Goal: Transaction & Acquisition: Subscribe to service/newsletter

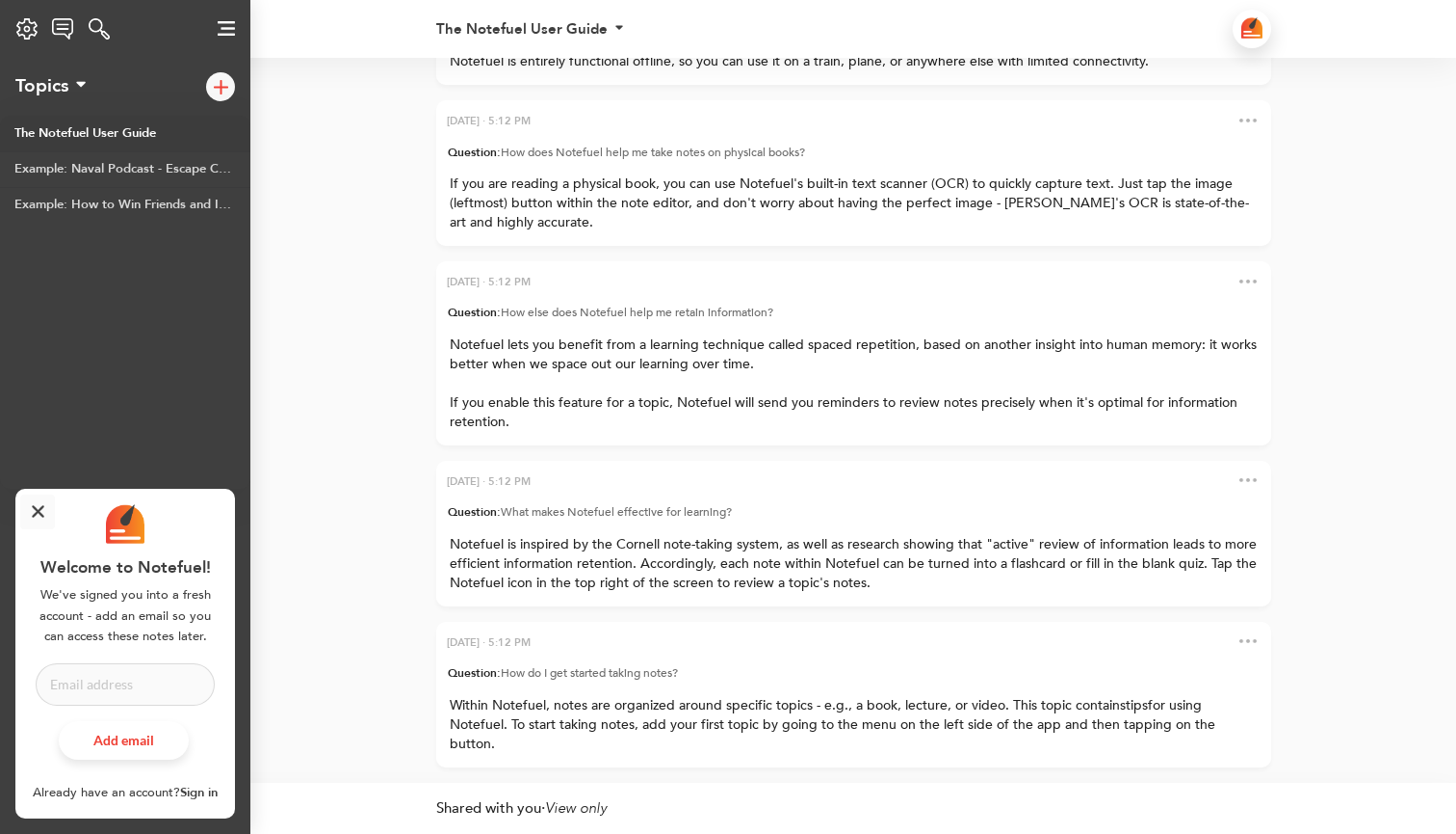
click at [193, 795] on link "Sign in" at bounding box center [198, 792] width 37 height 18
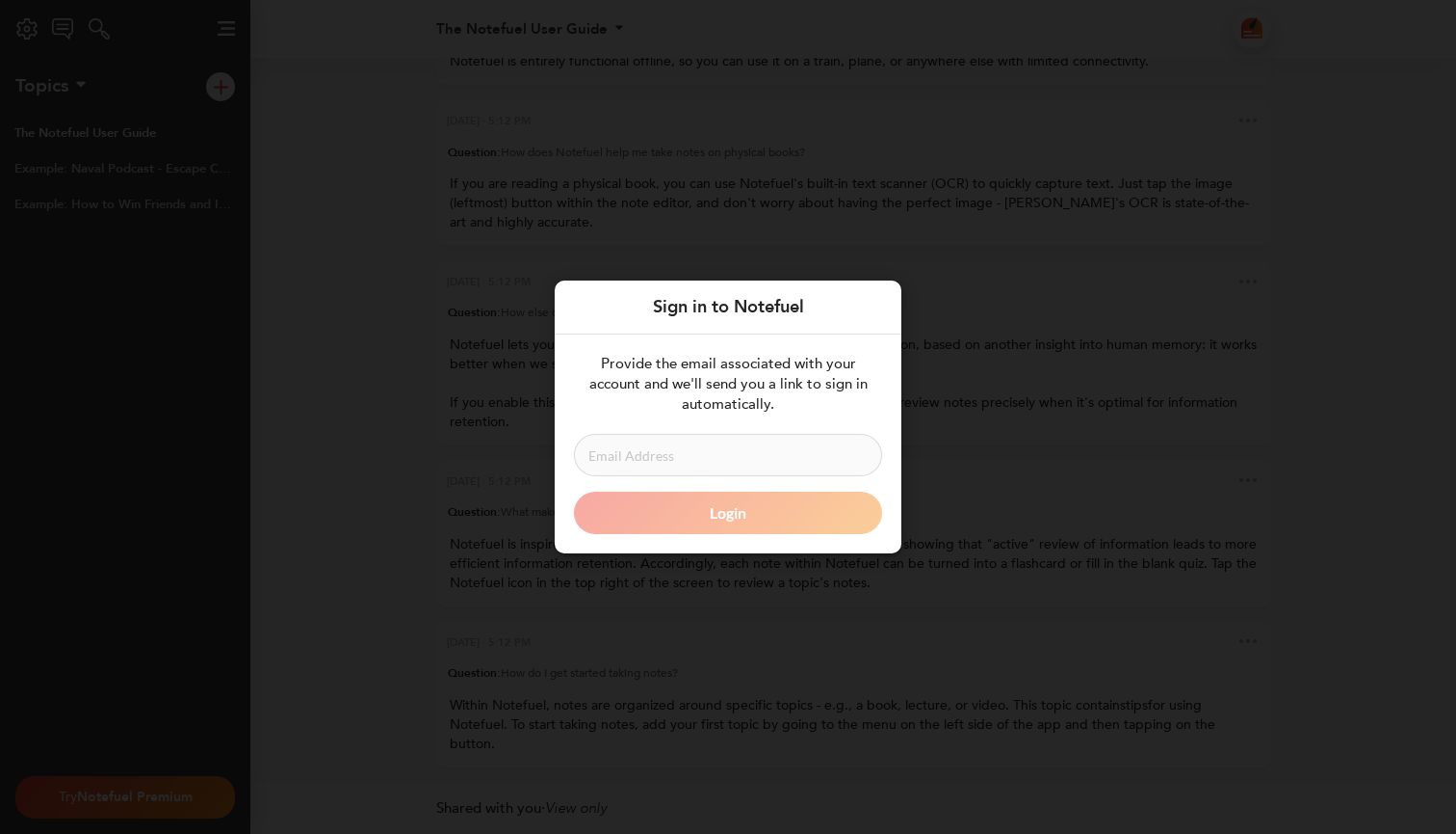
click at [712, 454] on input at bounding box center [727, 455] width 308 height 42
type input "i"
click at [394, 548] on div "Sign in to Notefuel Provide the email associated with your account and we'll se…" at bounding box center [728, 417] width 1456 height 834
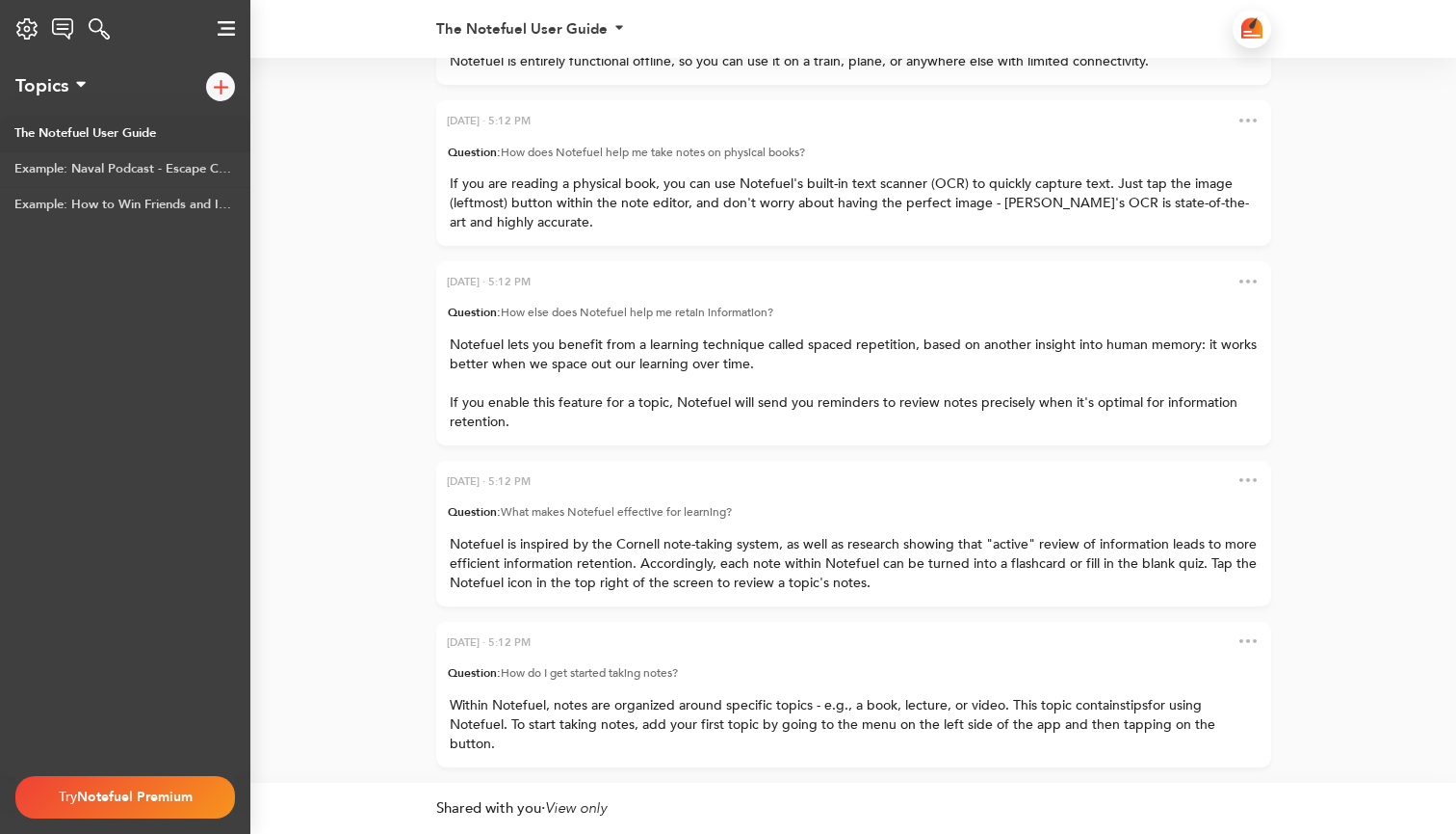
click at [25, 43] on div "Settings Notefuel Regular Your plan Not set Email Privacy Policy Terms of Servi…" at bounding box center [26, 28] width 54 height 38
click at [120, 798] on span "Notefuel Premium" at bounding box center [135, 796] width 115 height 19
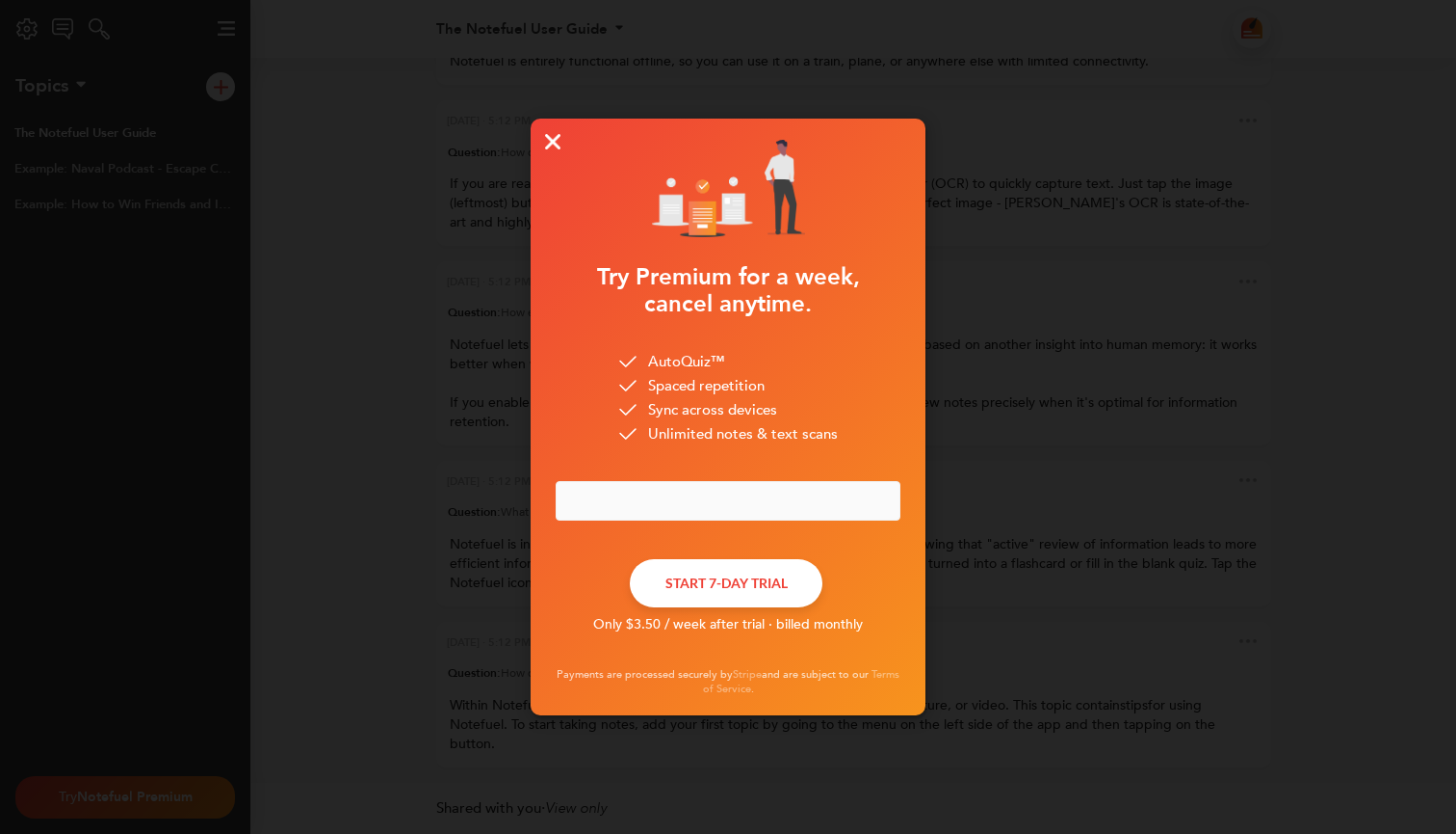
click at [706, 559] on button "START 7-DAY TRIAL" at bounding box center [726, 583] width 193 height 48
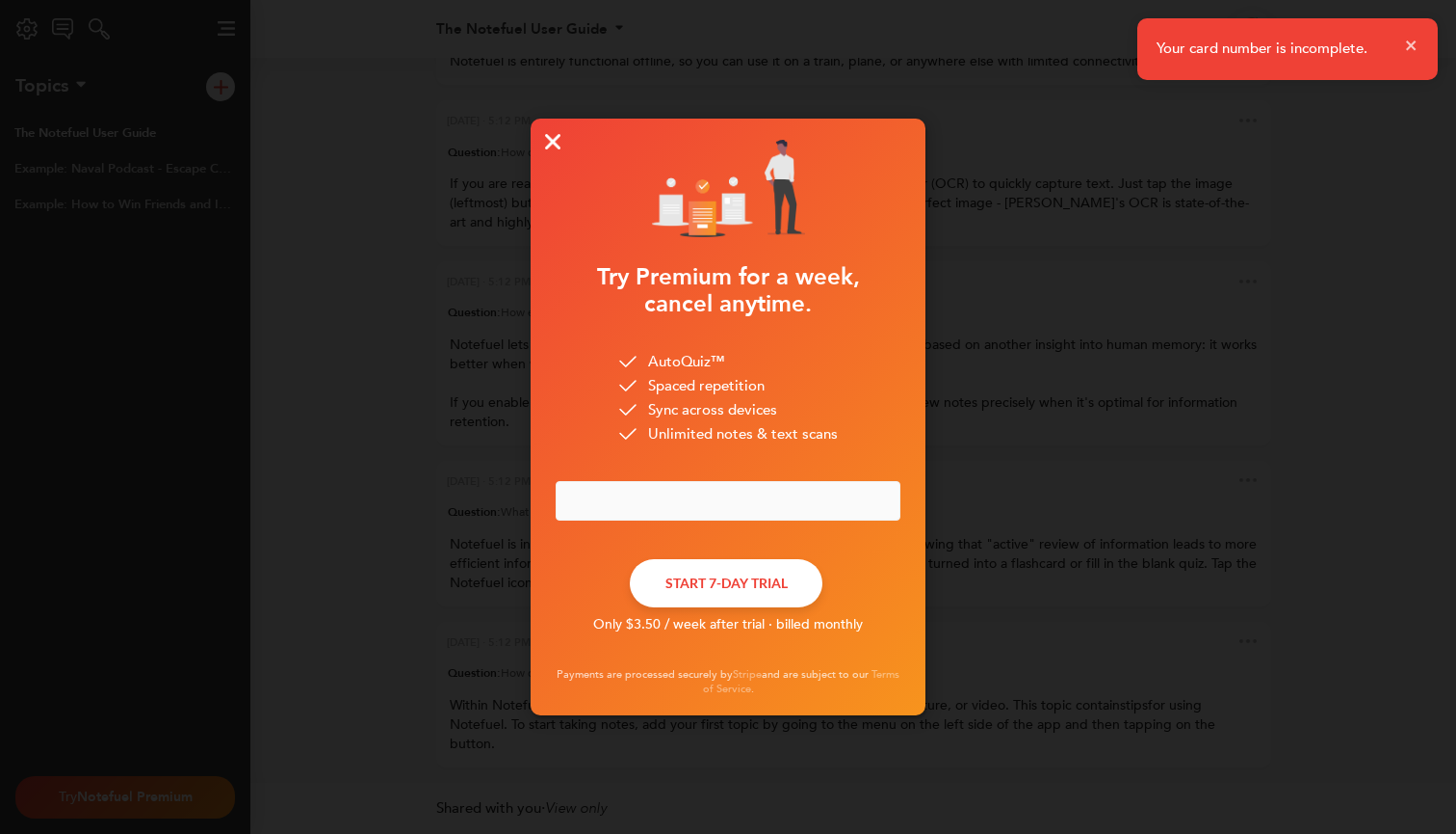
click at [553, 149] on img at bounding box center [553, 142] width 16 height 16
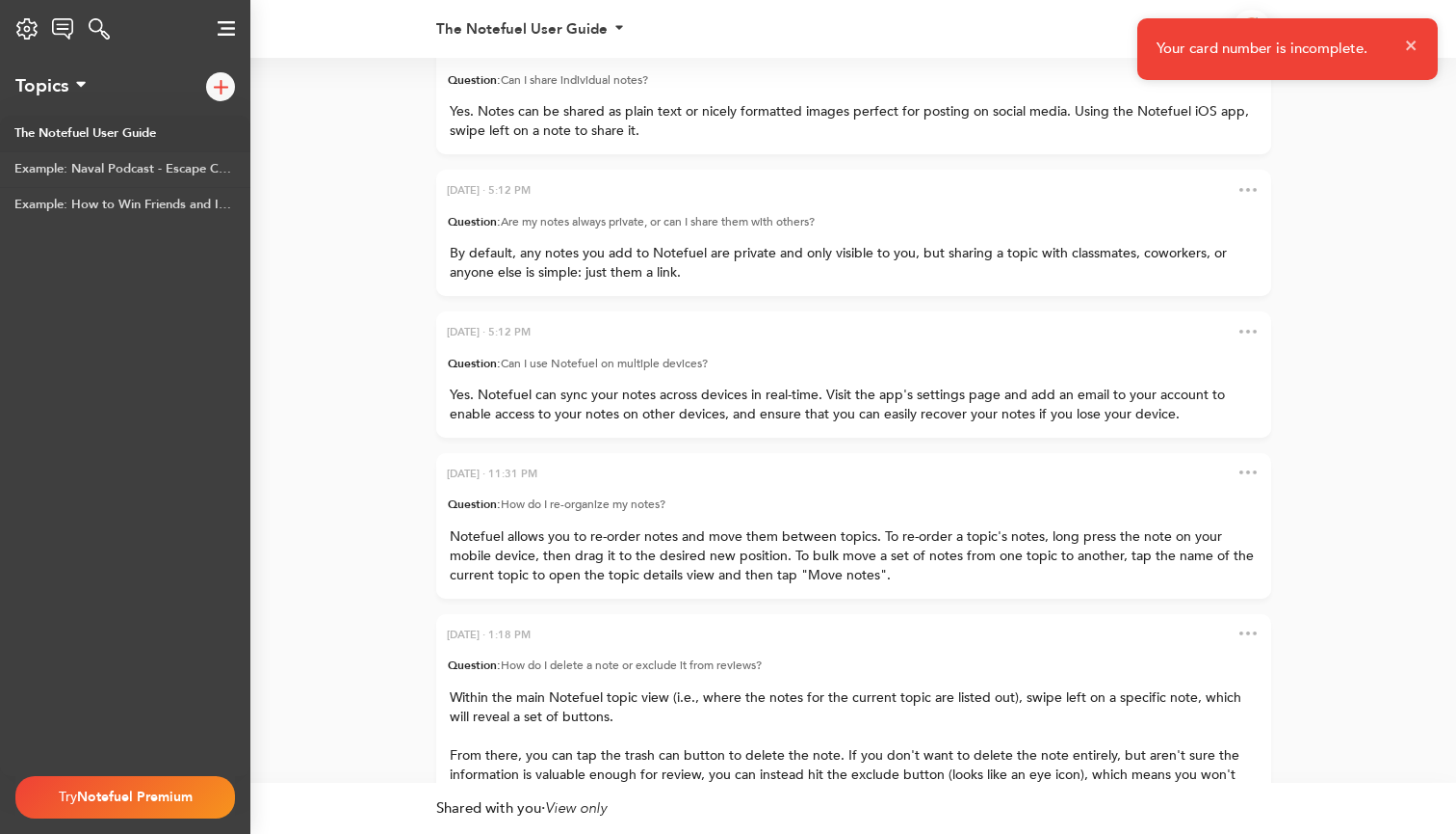
scroll to position [-1194, 0]
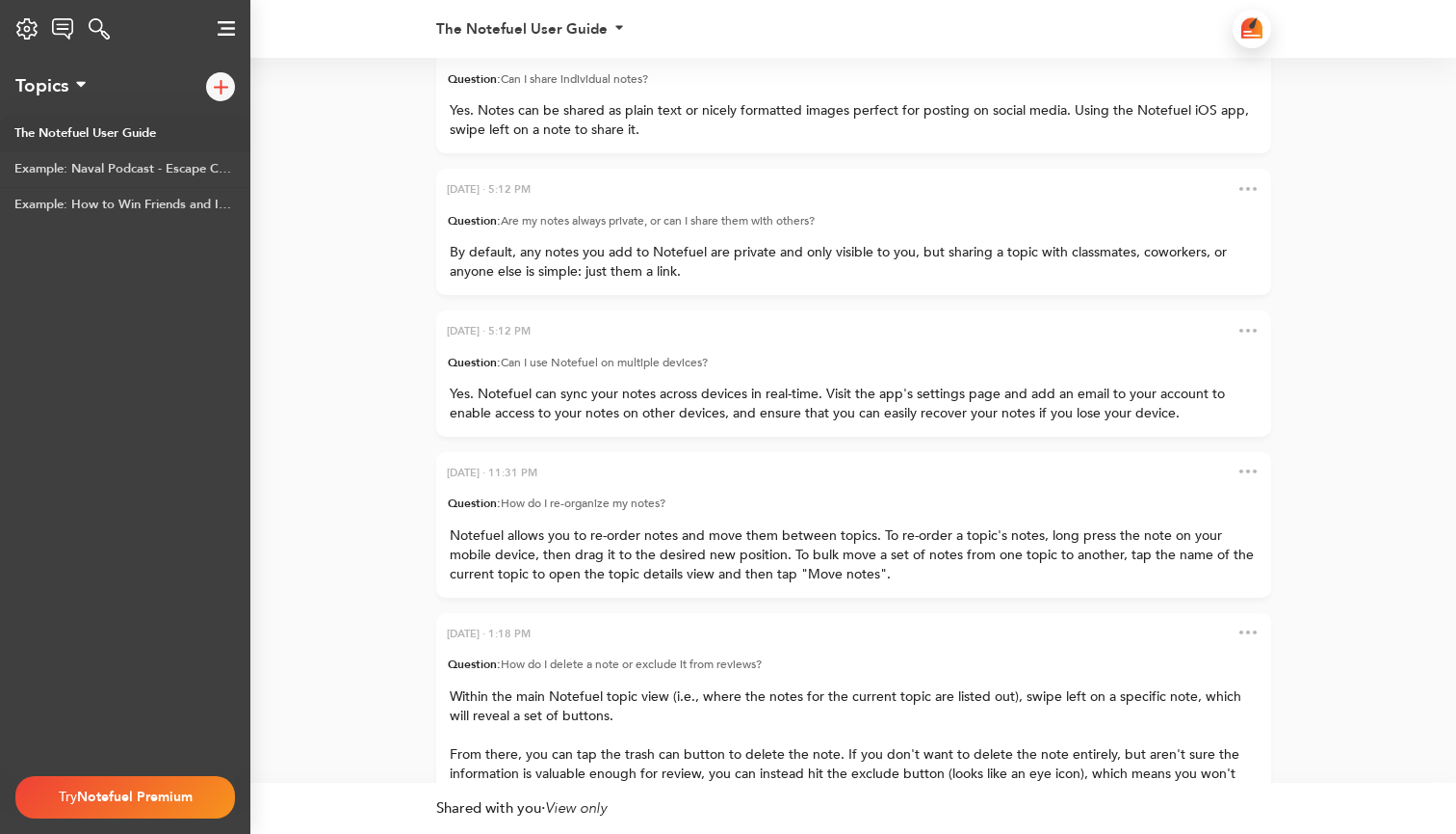
click at [553, 139] on span "Yes. Notes can be shared as plain text or nicely formatted images perfect for p…" at bounding box center [851, 119] width 803 height 37
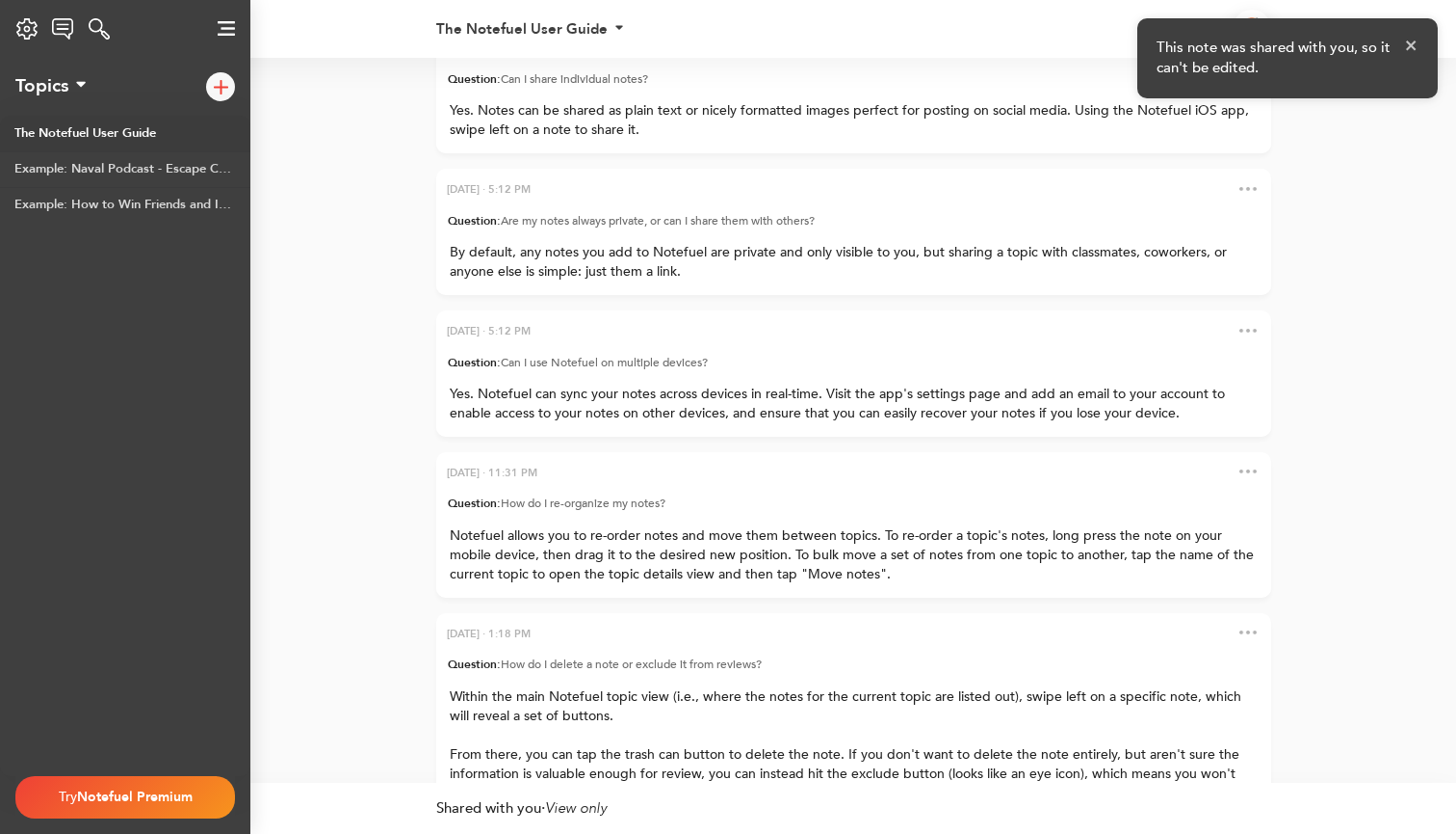
click at [550, 154] on div "Yes. Notes can be shared as plain text or nicely formatted images perfect for p…" at bounding box center [854, 126] width 835 height 52
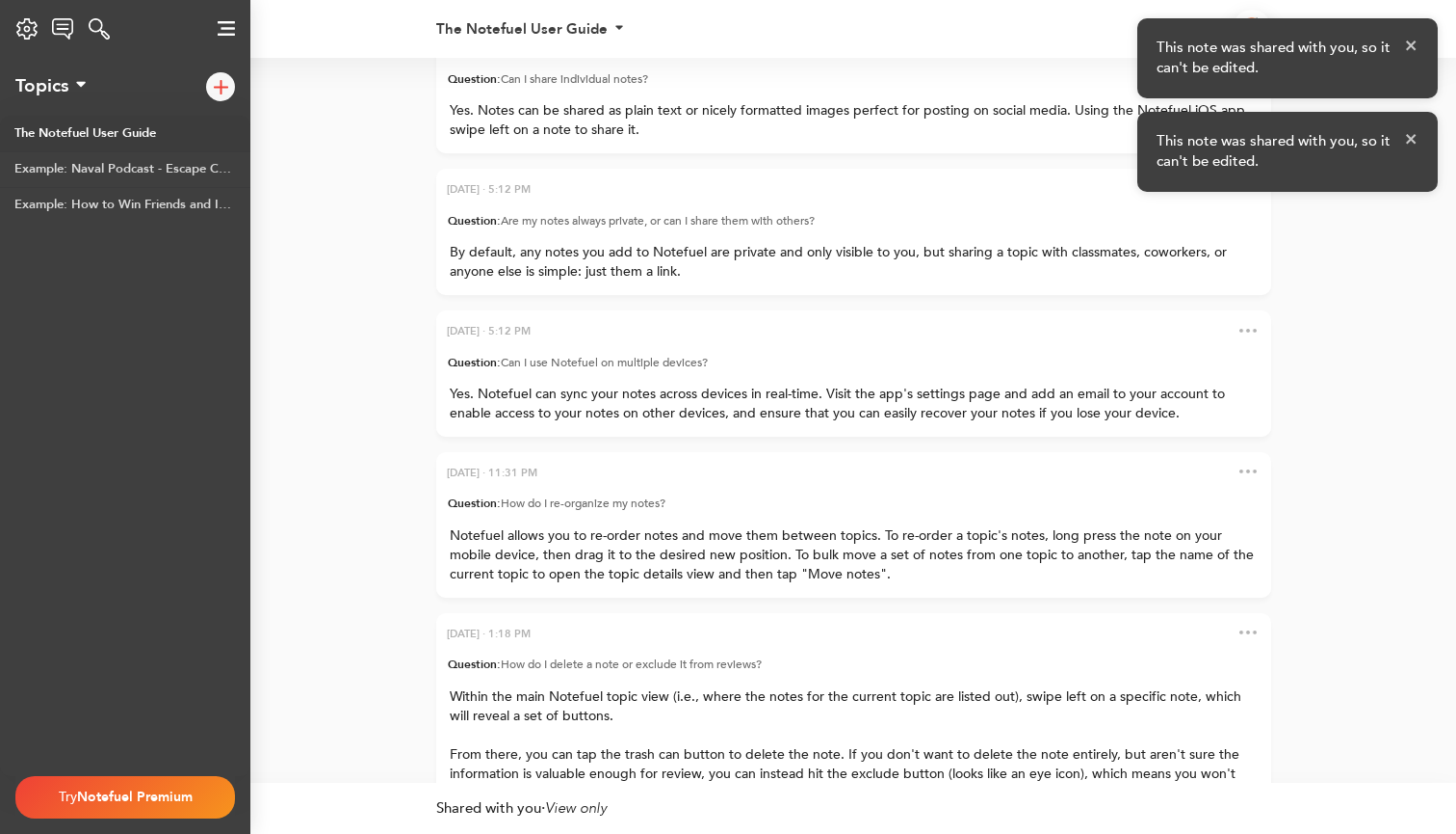
click at [558, 242] on div "Question: Are my notes always private, or can I share them with others?" at bounding box center [854, 227] width 835 height 32
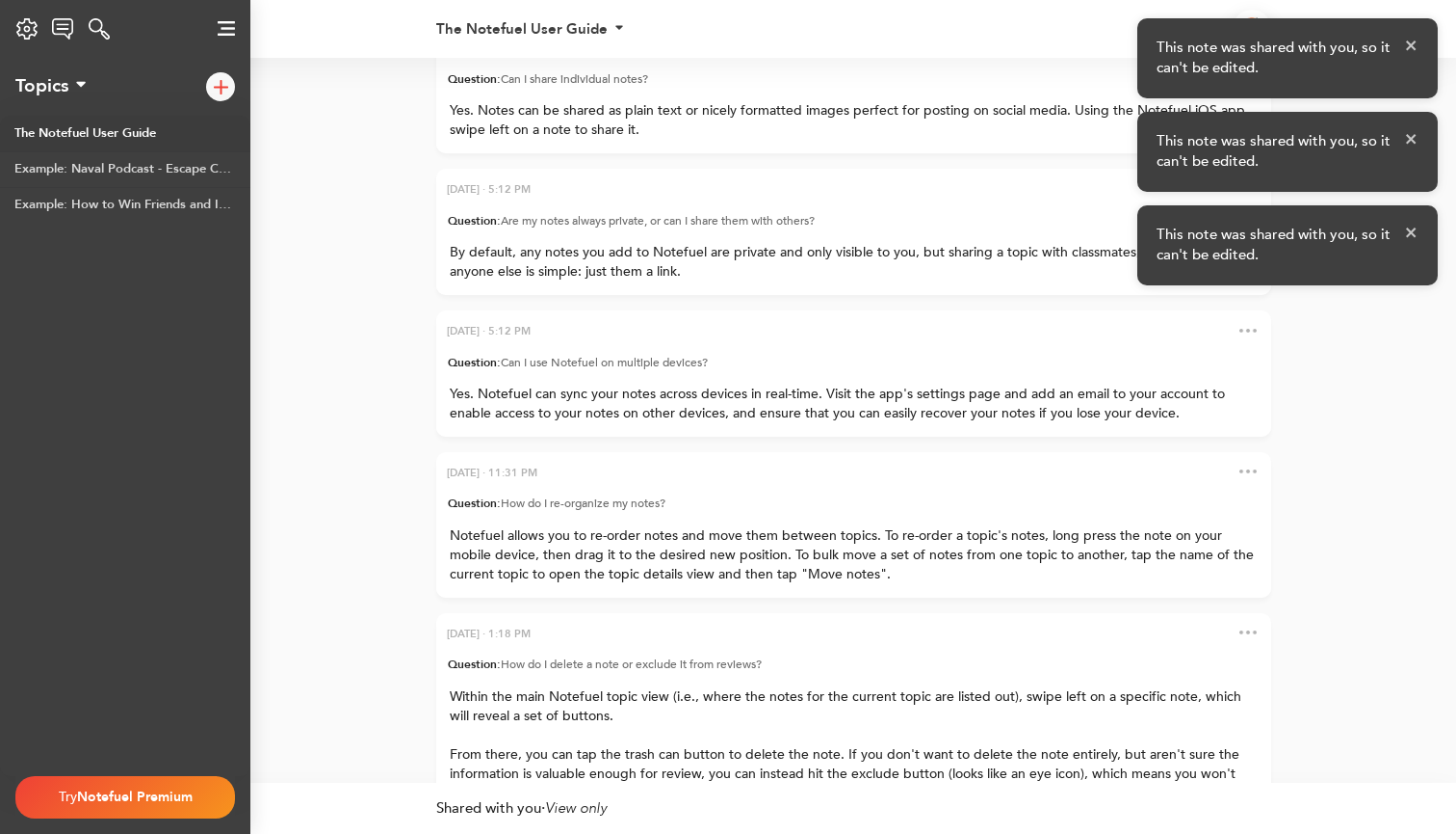
click at [578, 295] on div "By default, any notes you add to Notefuel are private and only visible to you, …" at bounding box center [854, 268] width 835 height 52
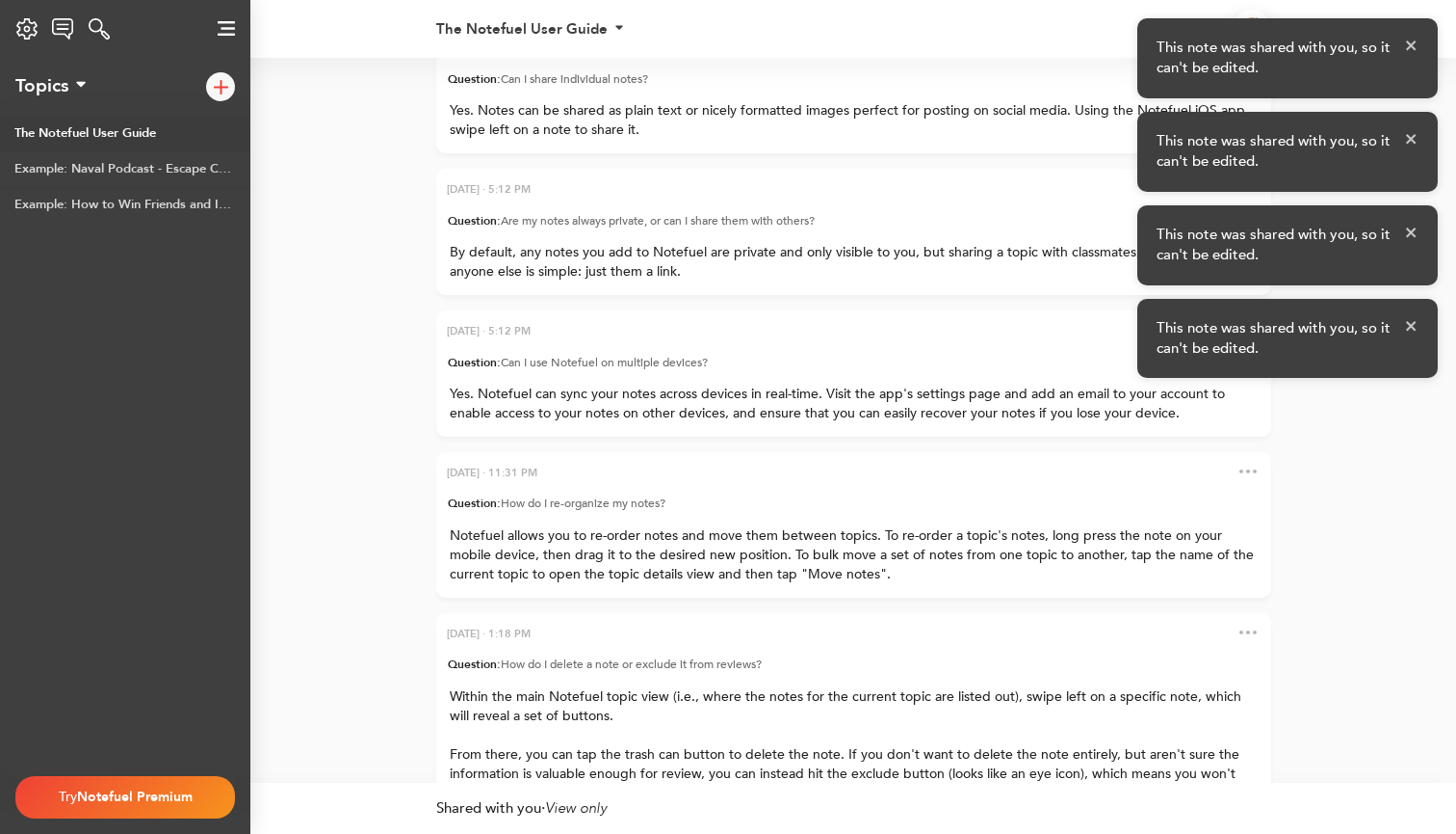
click at [596, 384] on div "Question: Can I use Notefuel on multiple devices?" at bounding box center [854, 369] width 835 height 32
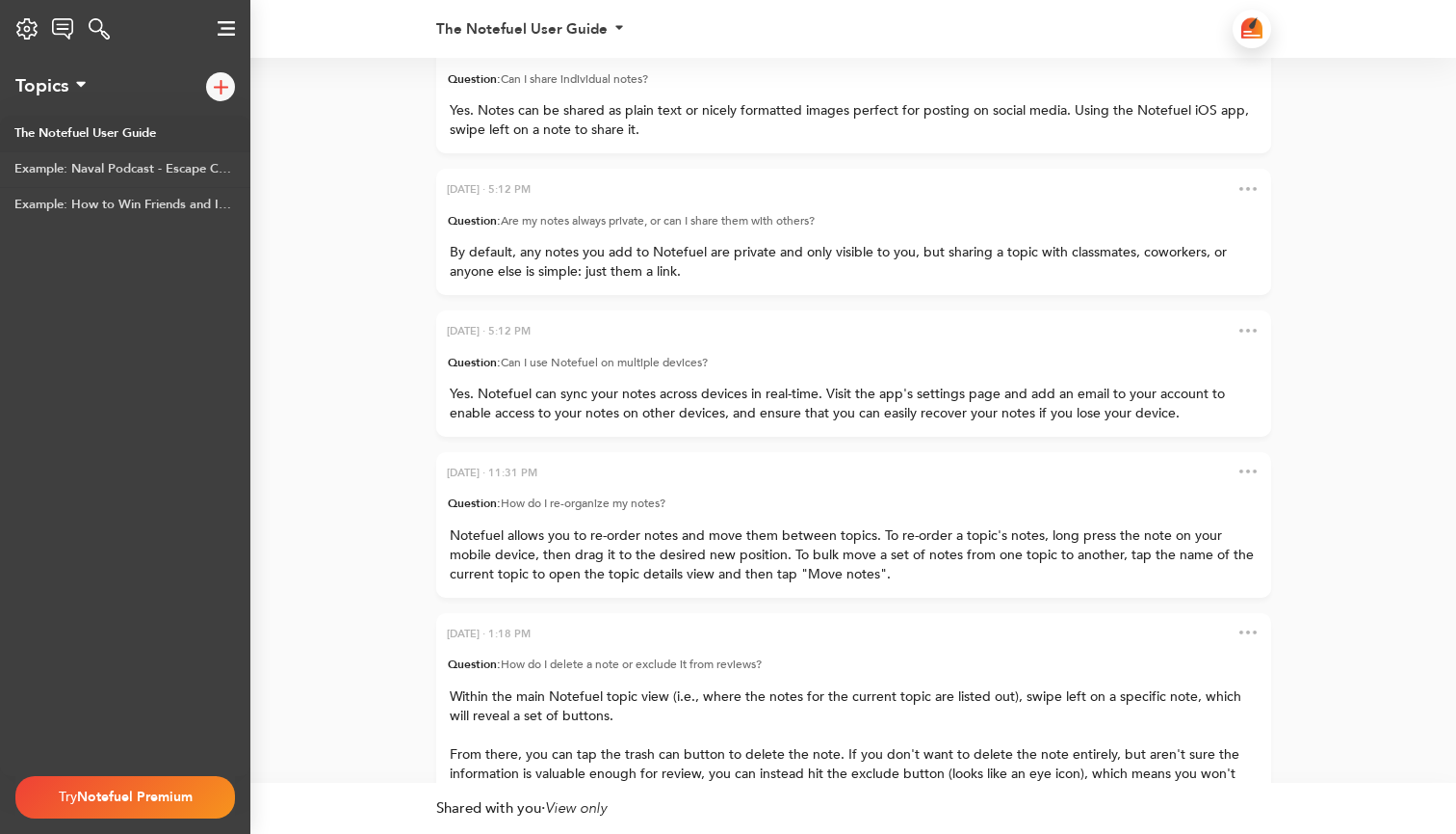
click at [64, 26] on img at bounding box center [63, 29] width 22 height 22
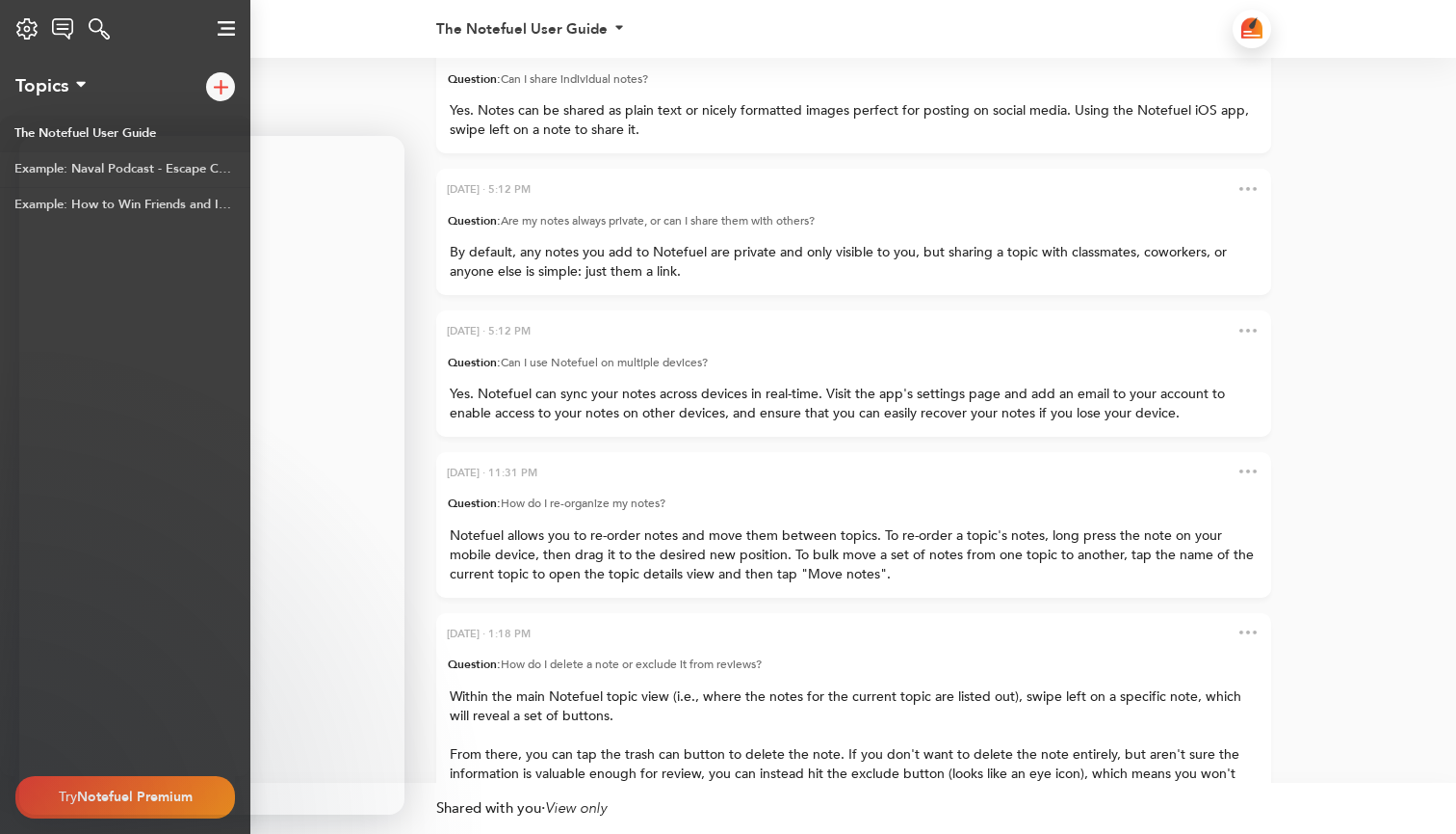
click at [17, 41] on div "Settings Notefuel Regular Your plan Not set Email Privacy Policy Terms of Servi…" at bounding box center [26, 28] width 54 height 38
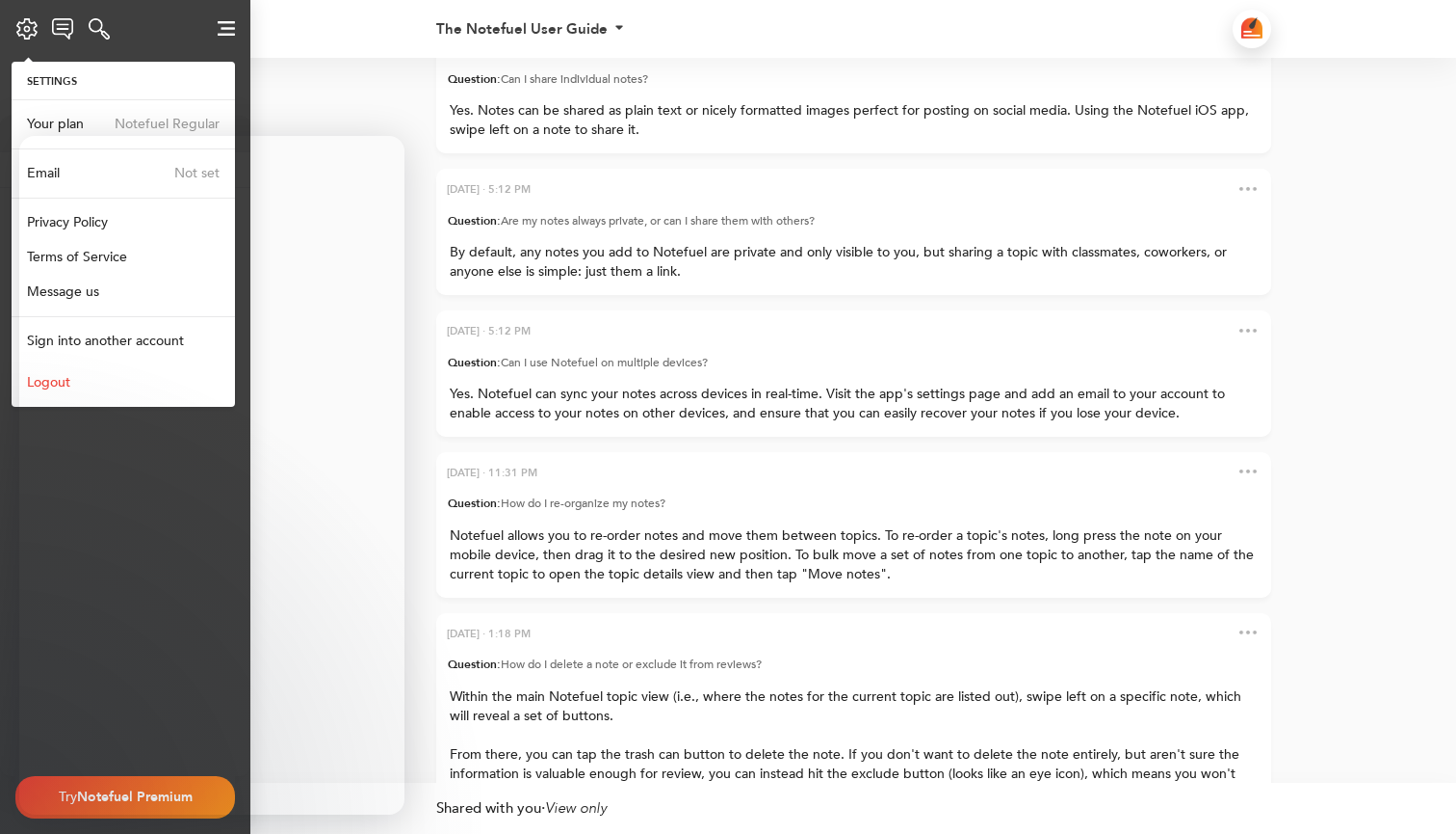
click at [22, 34] on div "Settings Notefuel Regular Your plan Not set Email Privacy Policy Terms of Servi…" at bounding box center [26, 28] width 54 height 38
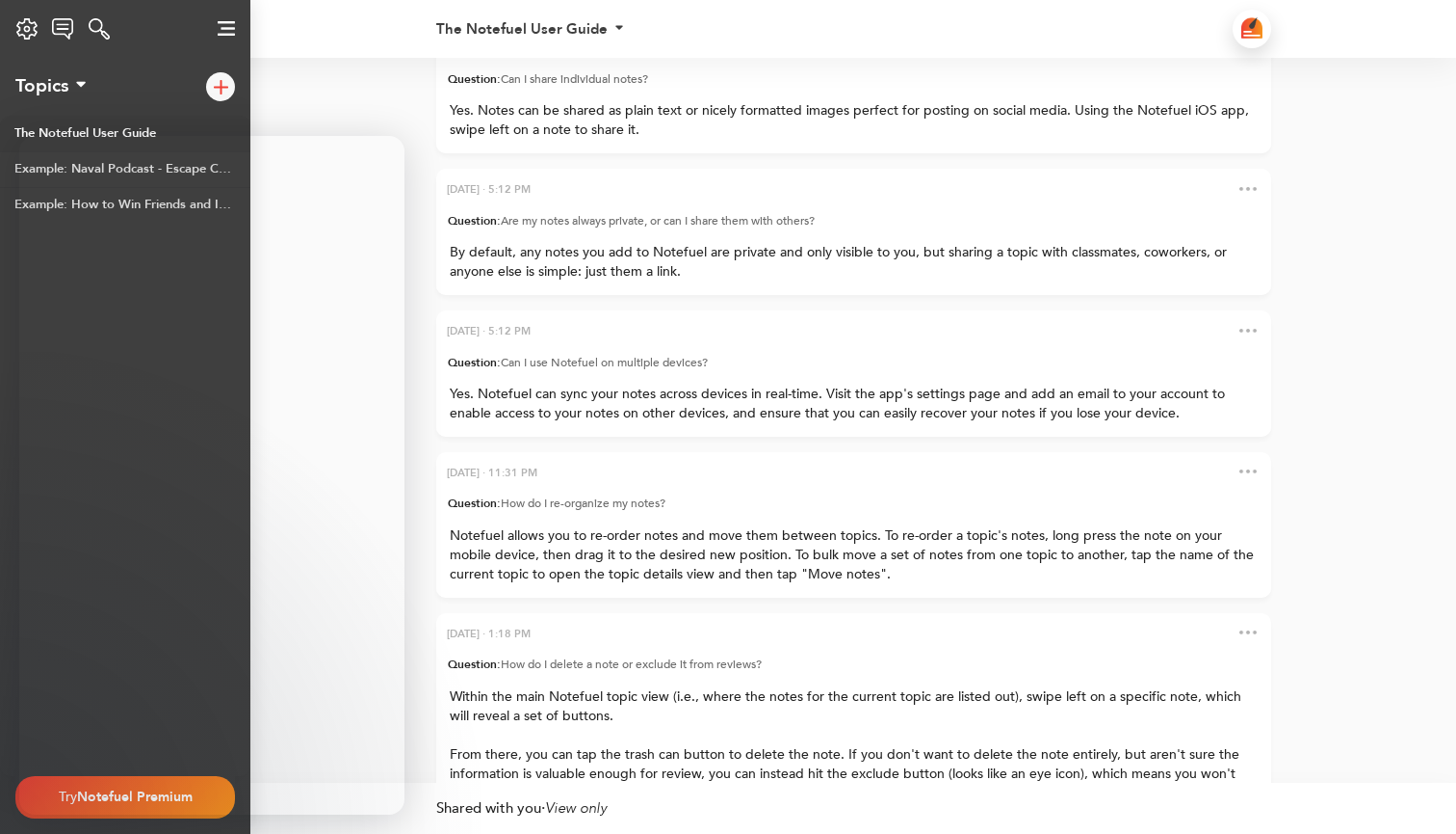
click at [22, 34] on div "Settings Notefuel Regular Your plan Not set Email Privacy Policy Terms of Servi…" at bounding box center [26, 28] width 54 height 38
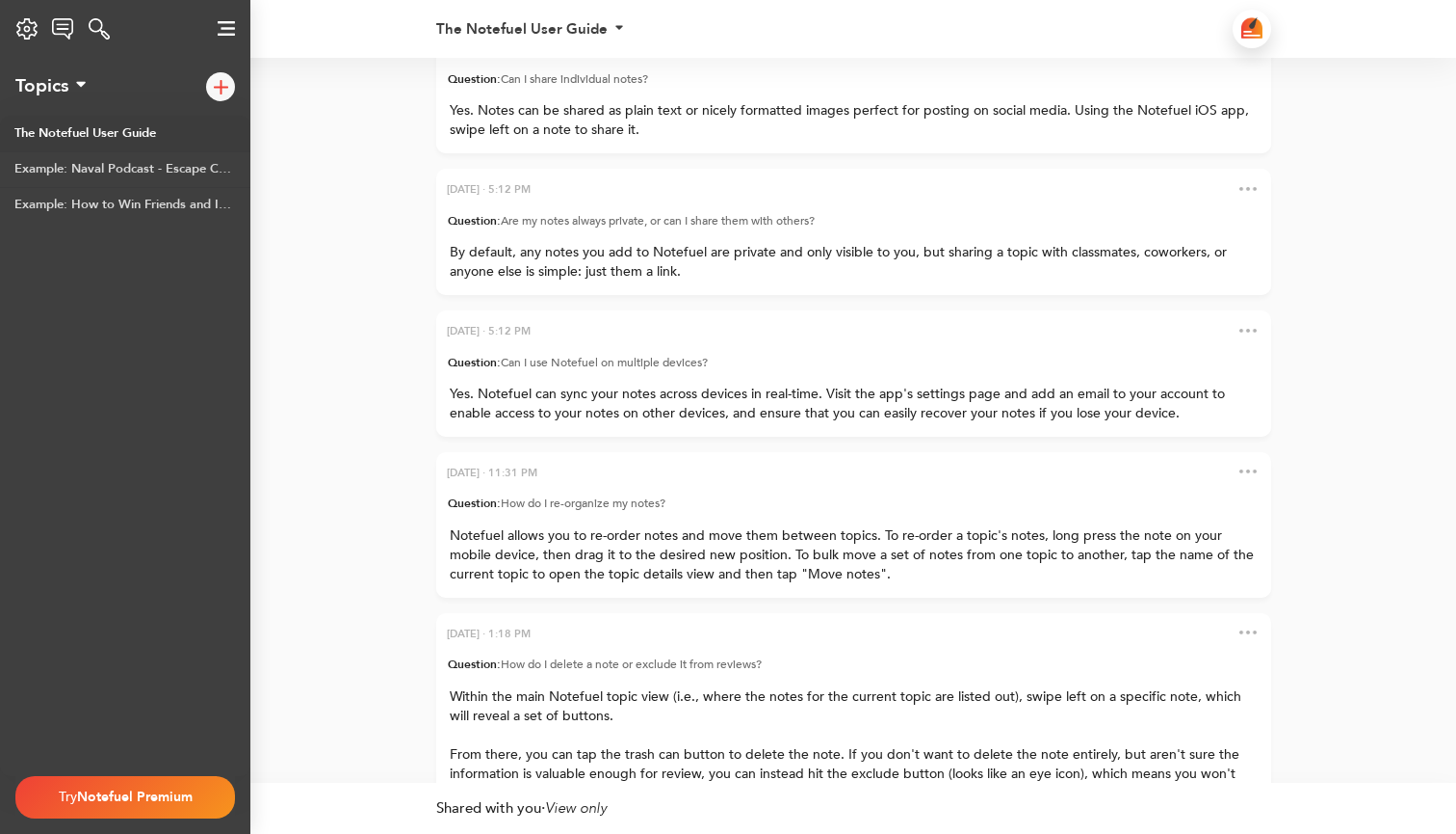
click at [29, 40] on div "Settings Notefuel Regular Your plan Not set Email Privacy Policy Terms of Servi…" at bounding box center [26, 28] width 54 height 38
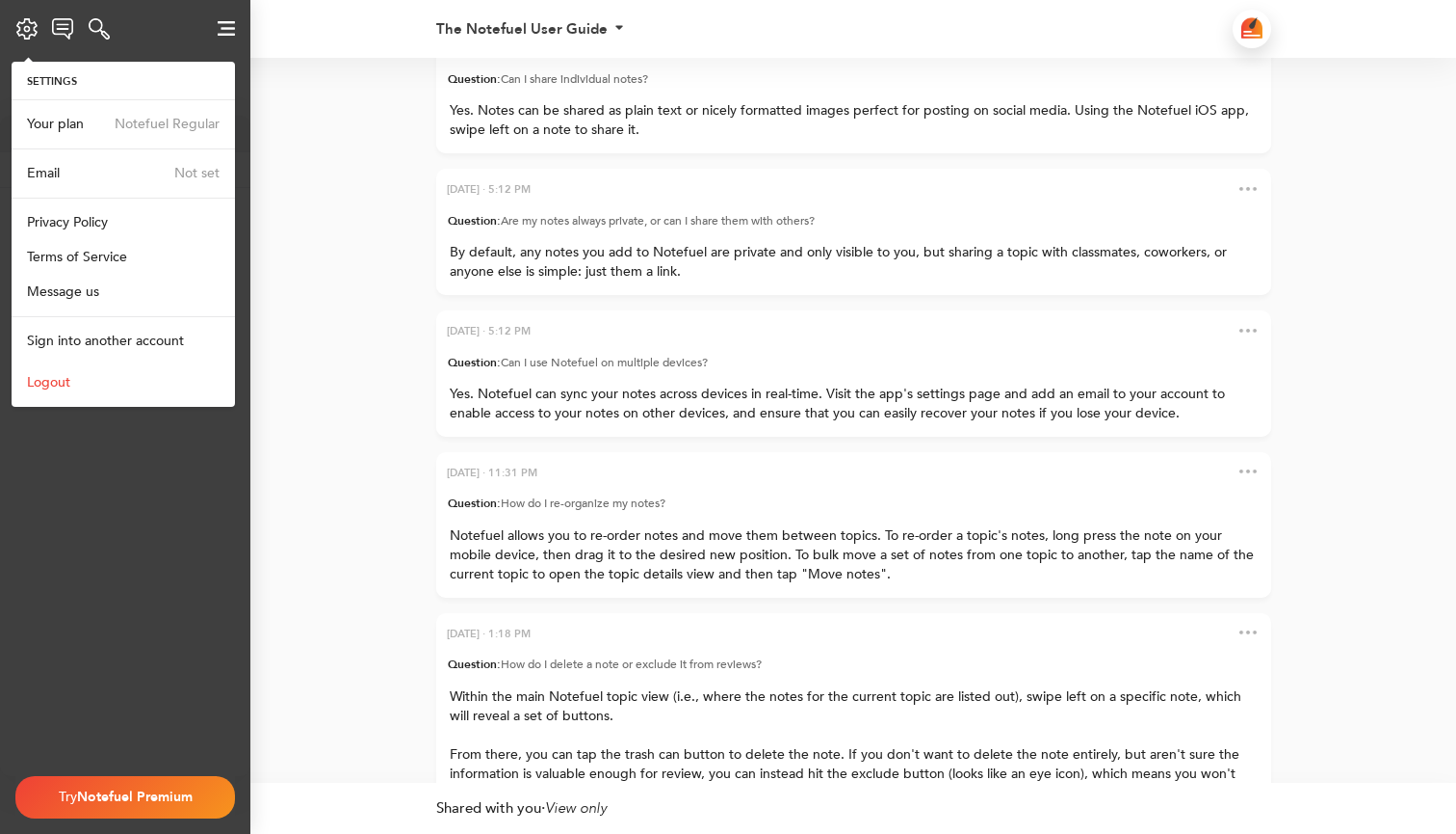
click at [110, 788] on span "Notefuel Premium" at bounding box center [135, 796] width 115 height 19
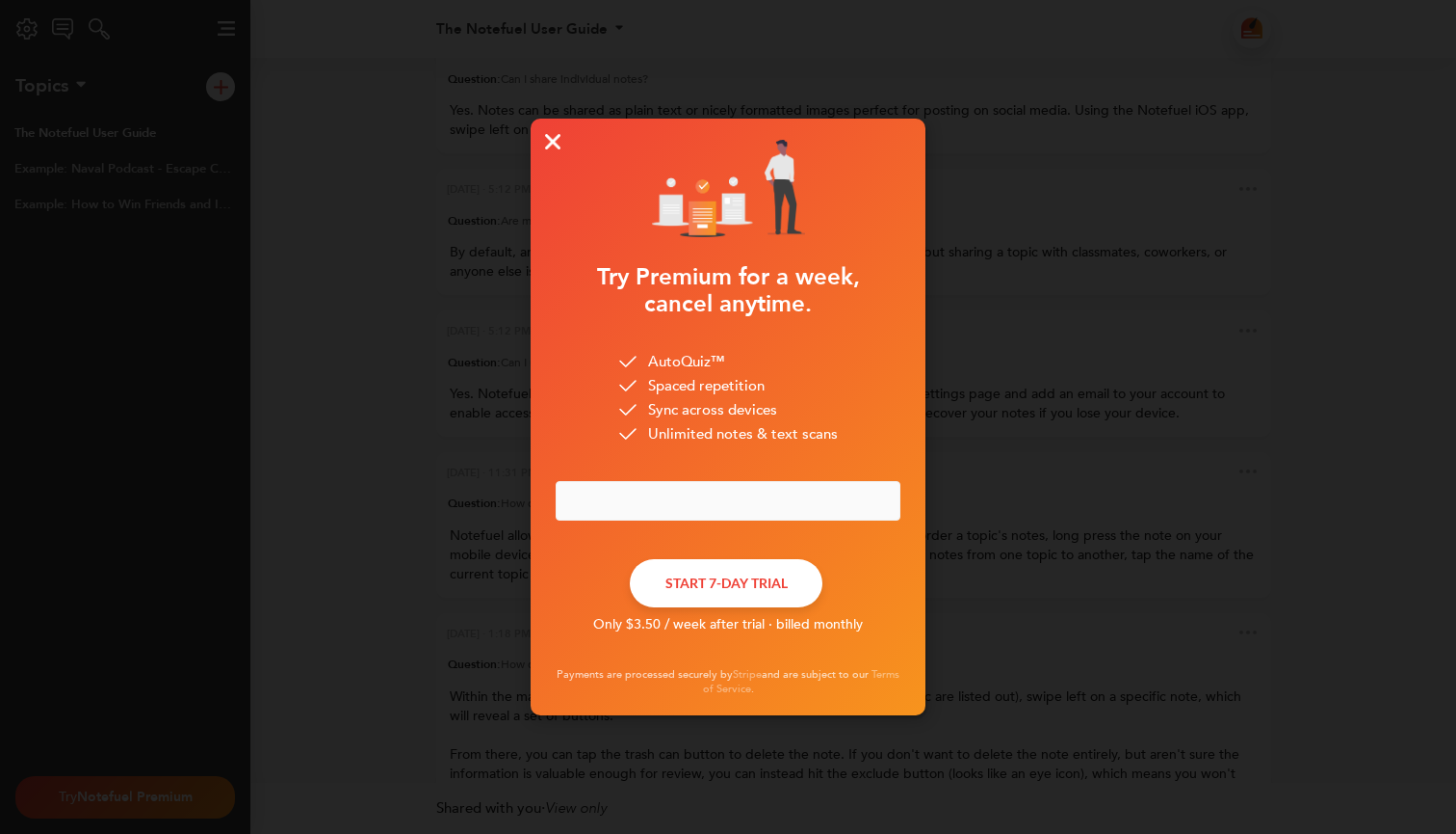
click at [551, 136] on img at bounding box center [553, 142] width 16 height 16
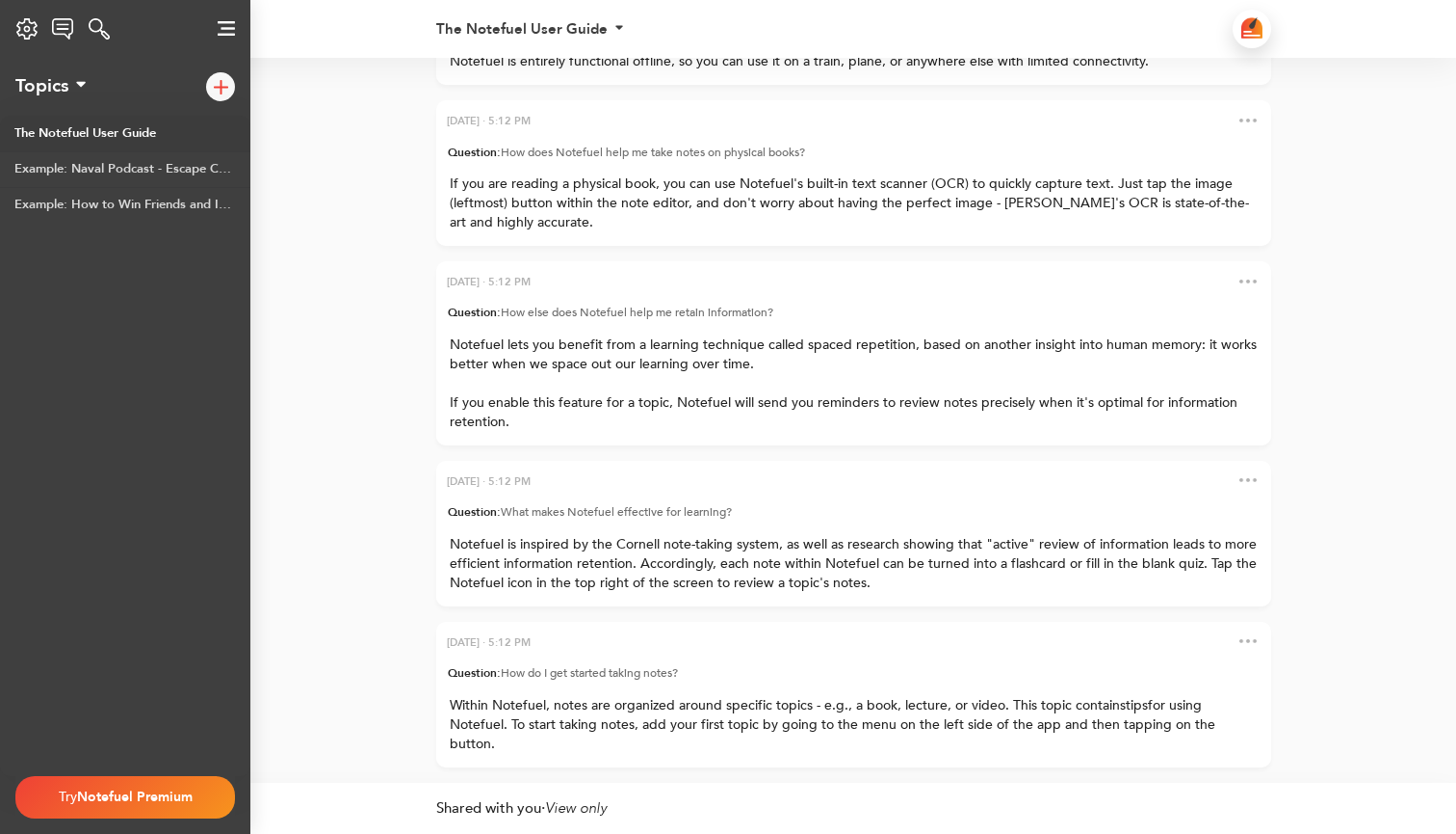
scroll to position [0, 0]
click at [496, 393] on p "﻿" at bounding box center [853, 383] width 808 height 20
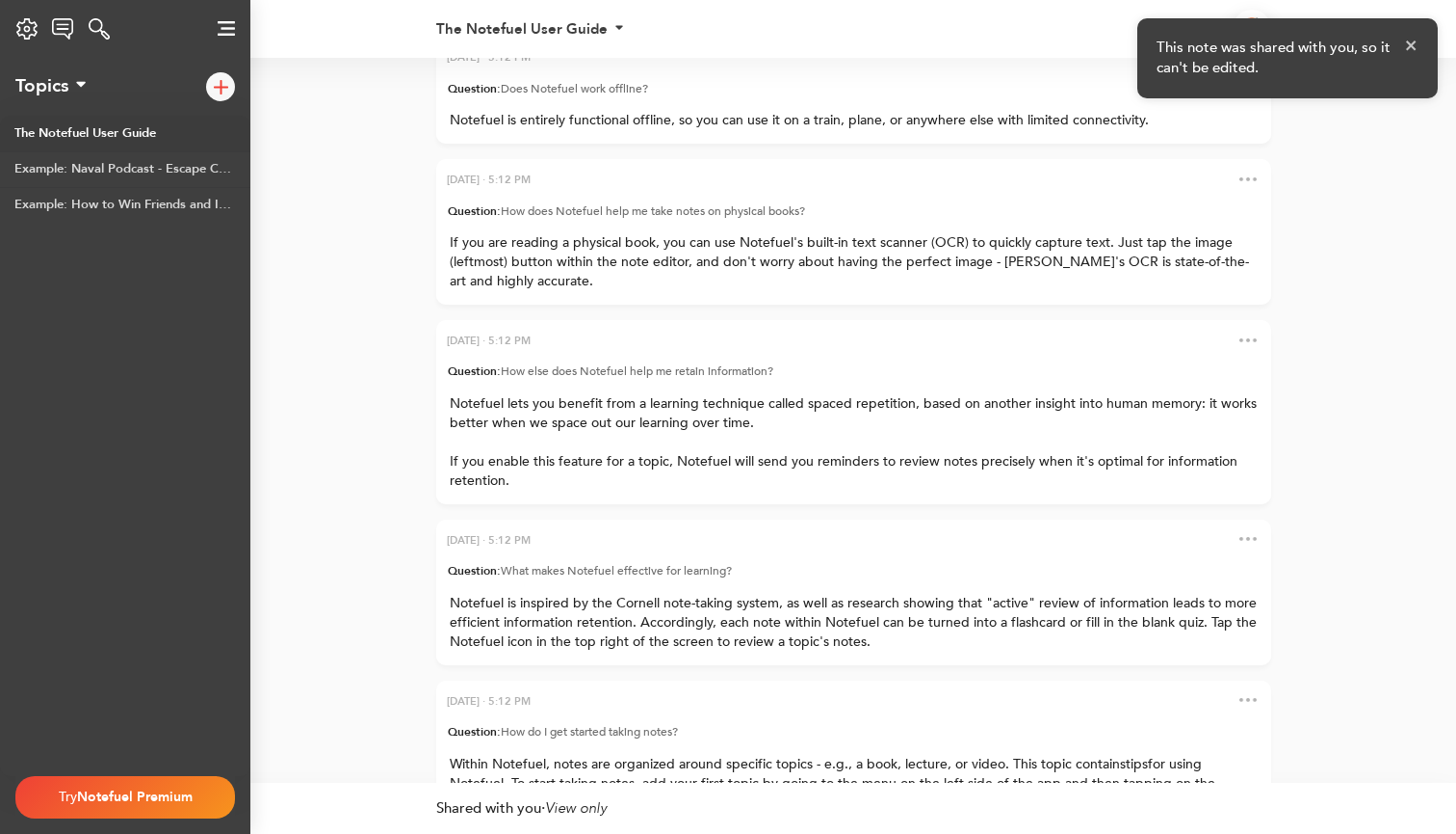
scroll to position [-60, 0]
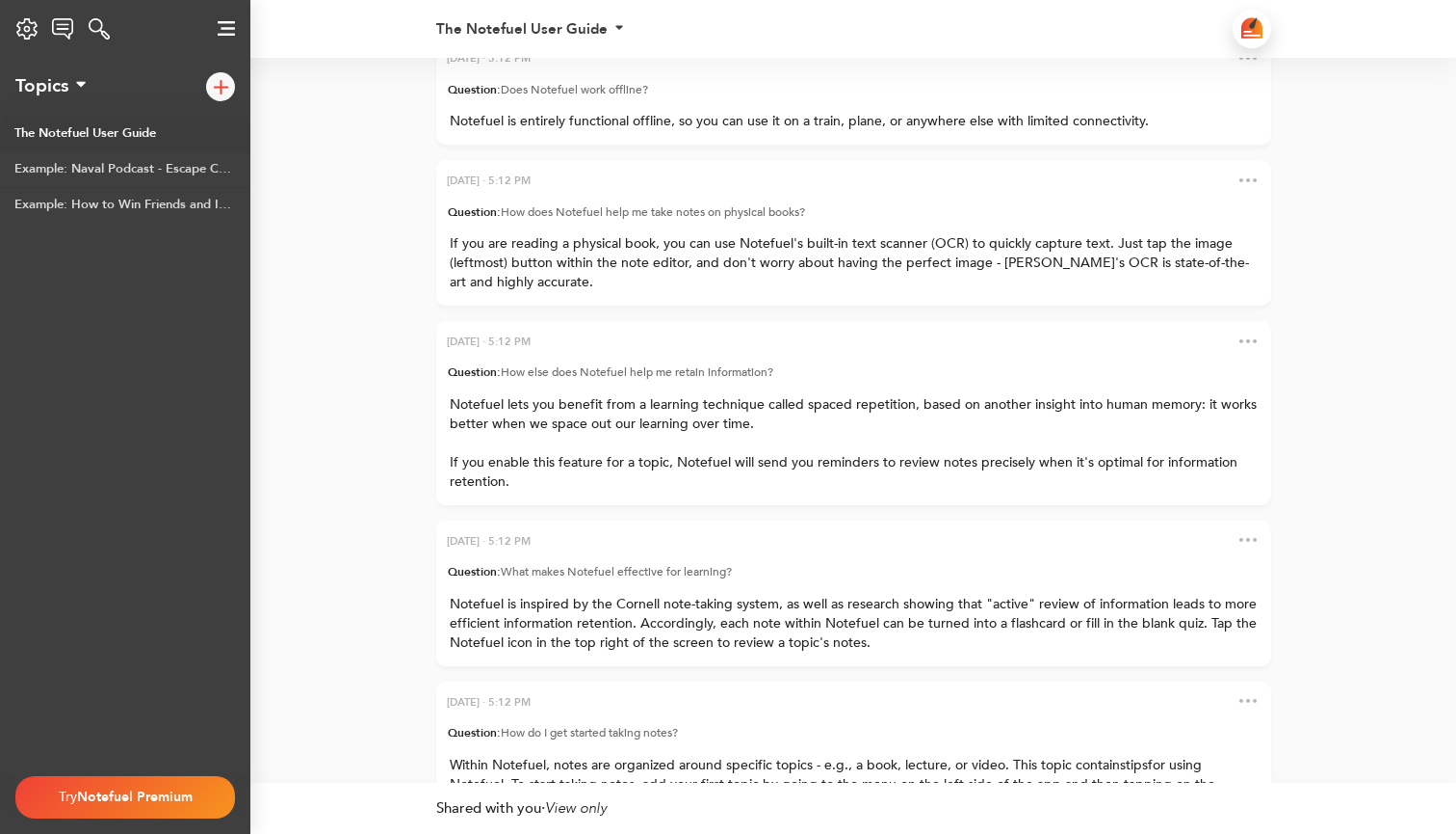
click at [501, 379] on span "How else does Notefuel help me retain information?" at bounding box center [637, 373] width 273 height 16
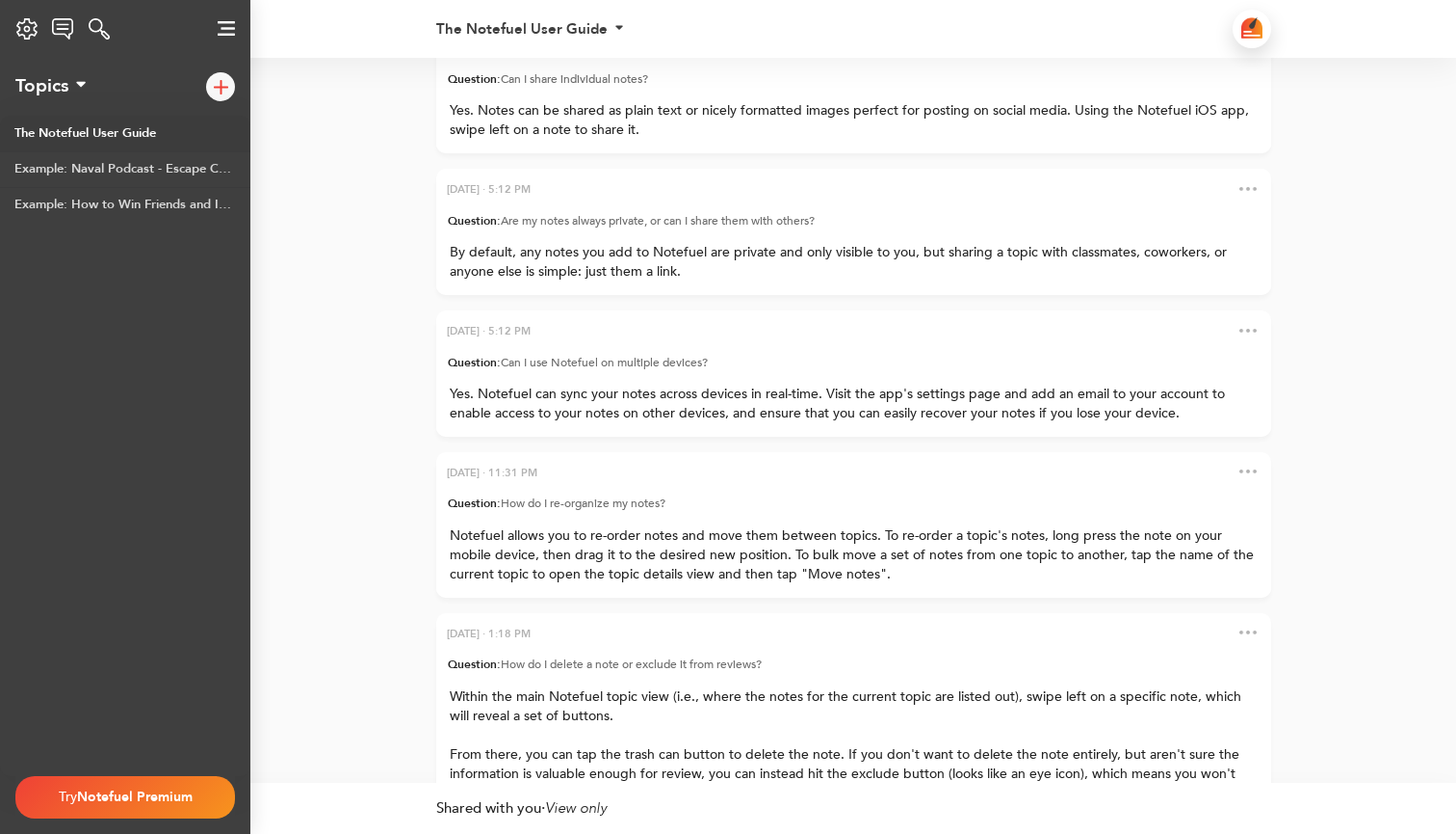
scroll to position [0, 0]
click at [590, 31] on div "The Notefuel User Guide" at bounding box center [522, 29] width 171 height 15
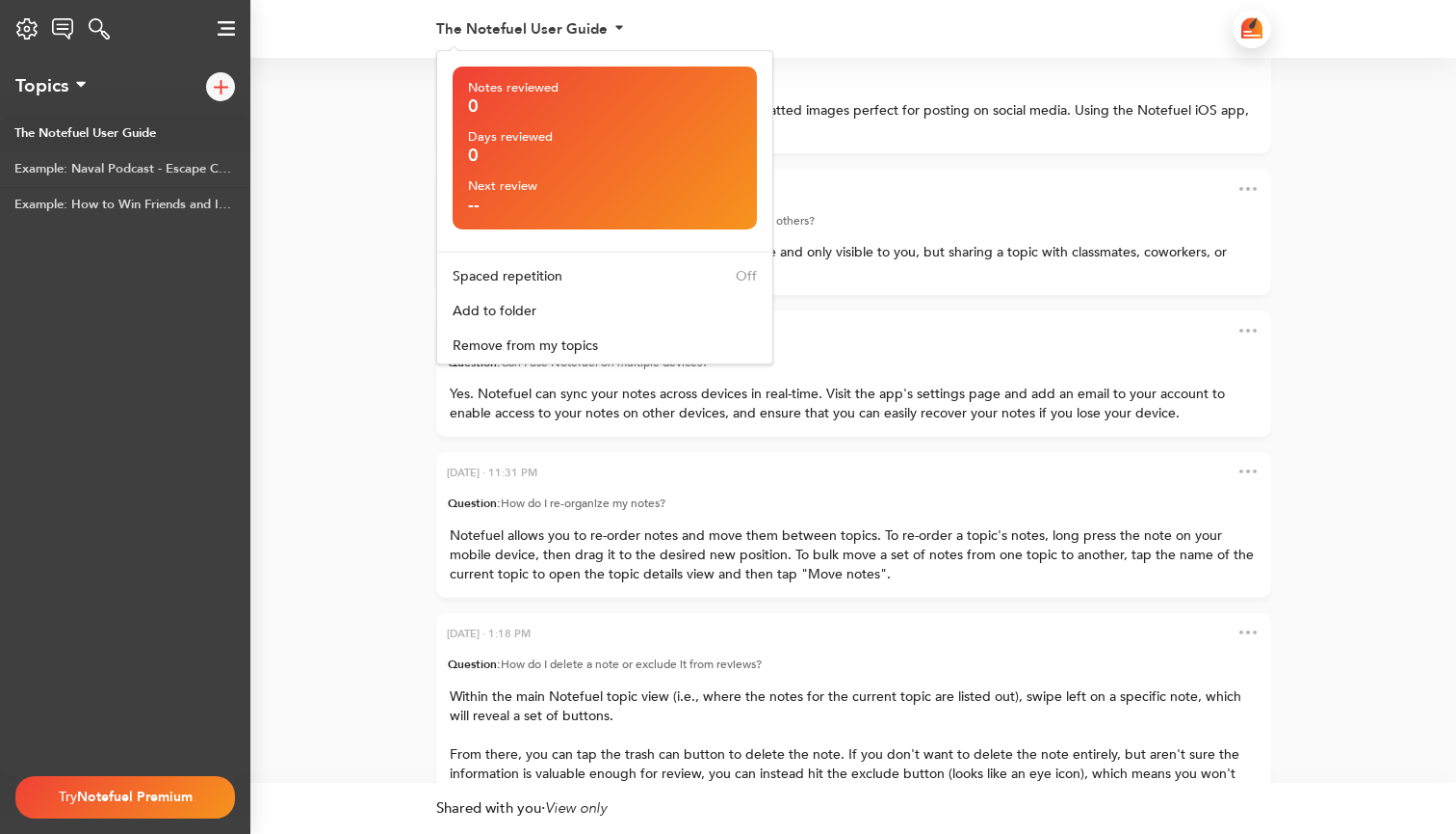
click at [535, 134] on div "Days reviewed" at bounding box center [605, 137] width 274 height 13
